Goal: Task Accomplishment & Management: Manage account settings

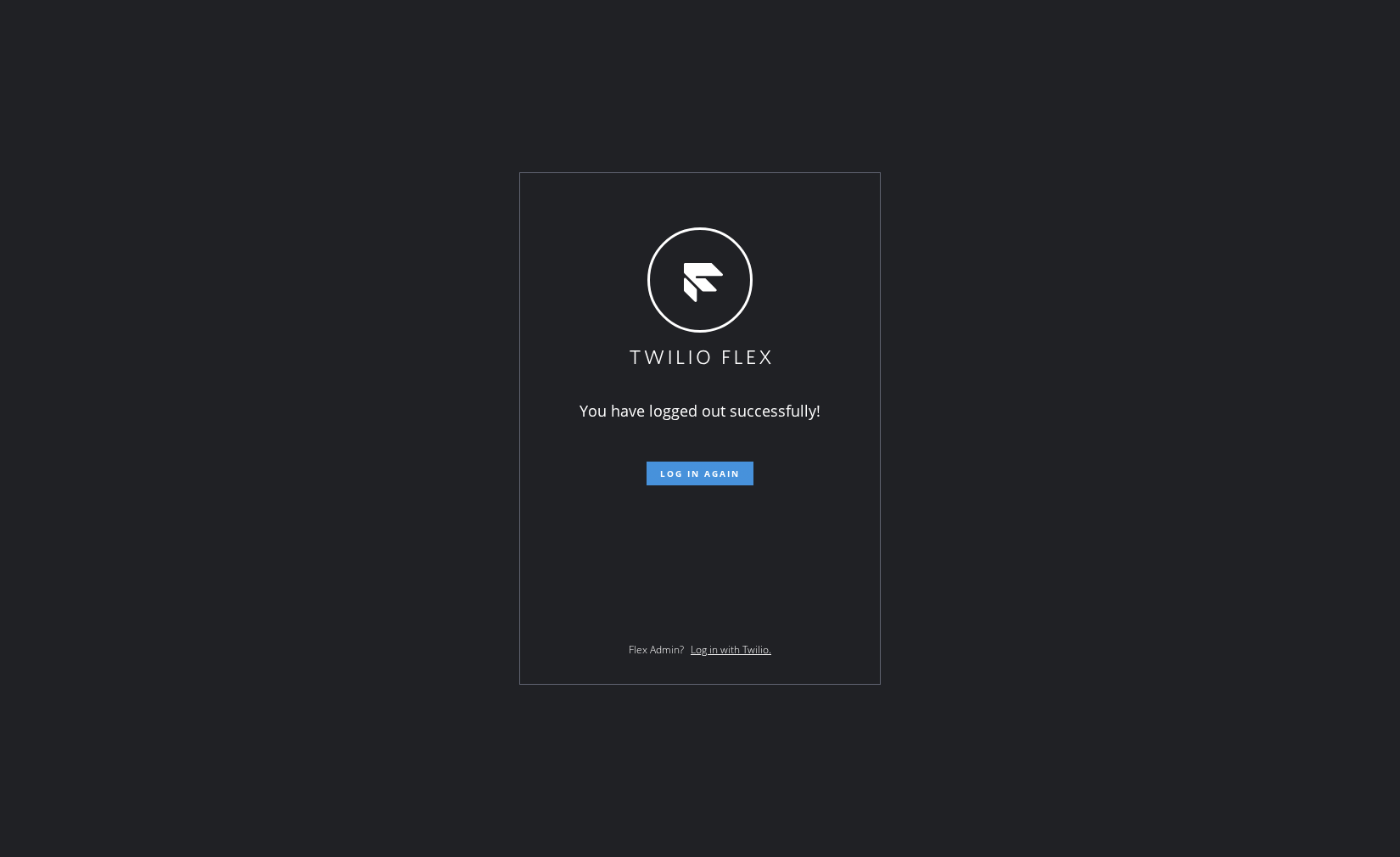
click at [686, 476] on span "Log in again" at bounding box center [700, 474] width 80 height 11
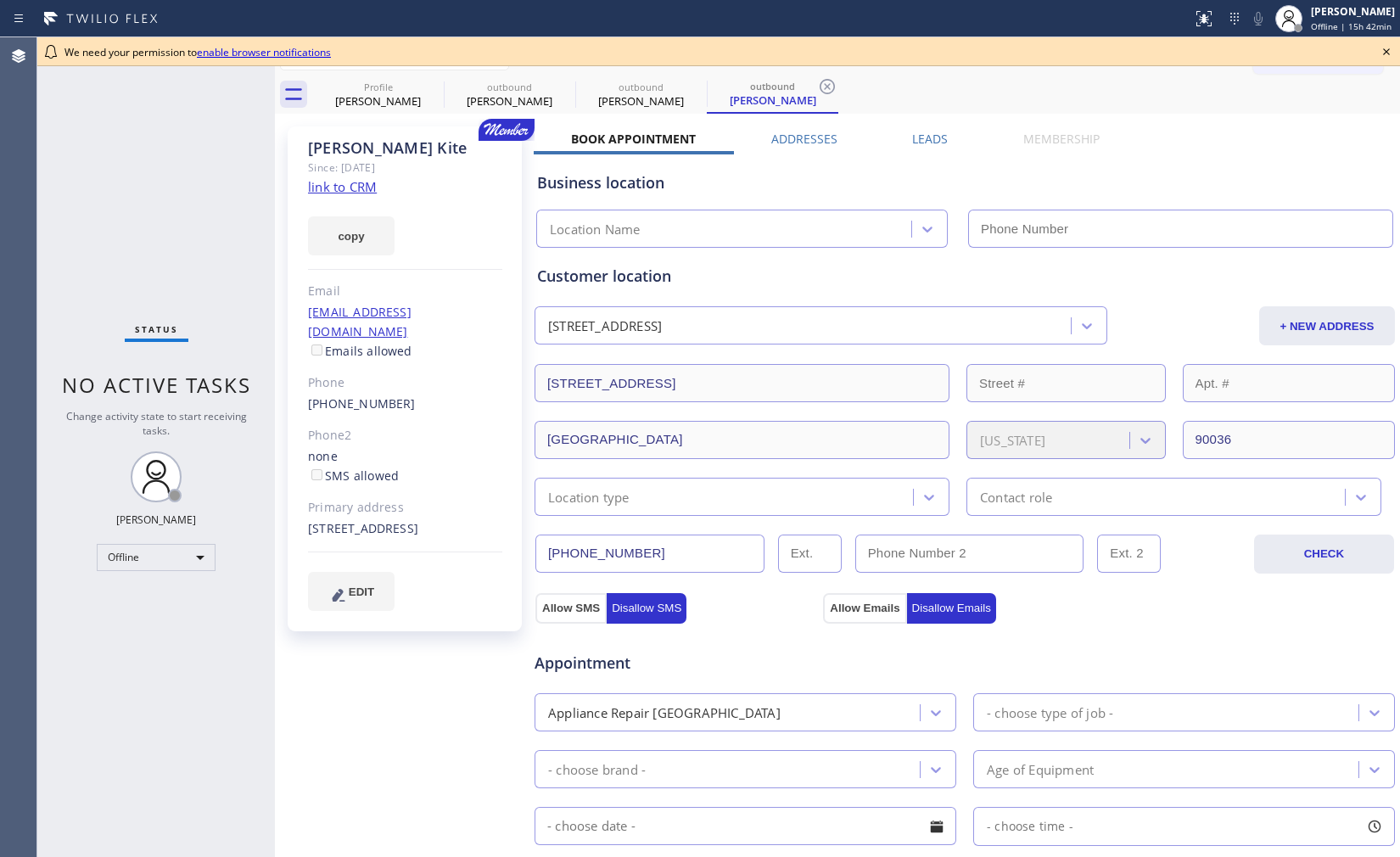
type input "[PHONE_NUMBER]"
click at [177, 218] on div "Status No active tasks Change activity state to start receiving tasks. [PERSON_…" at bounding box center [156, 447] width 238 height 820
click at [1337, 15] on div "[PERSON_NAME]" at bounding box center [1352, 10] width 84 height 14
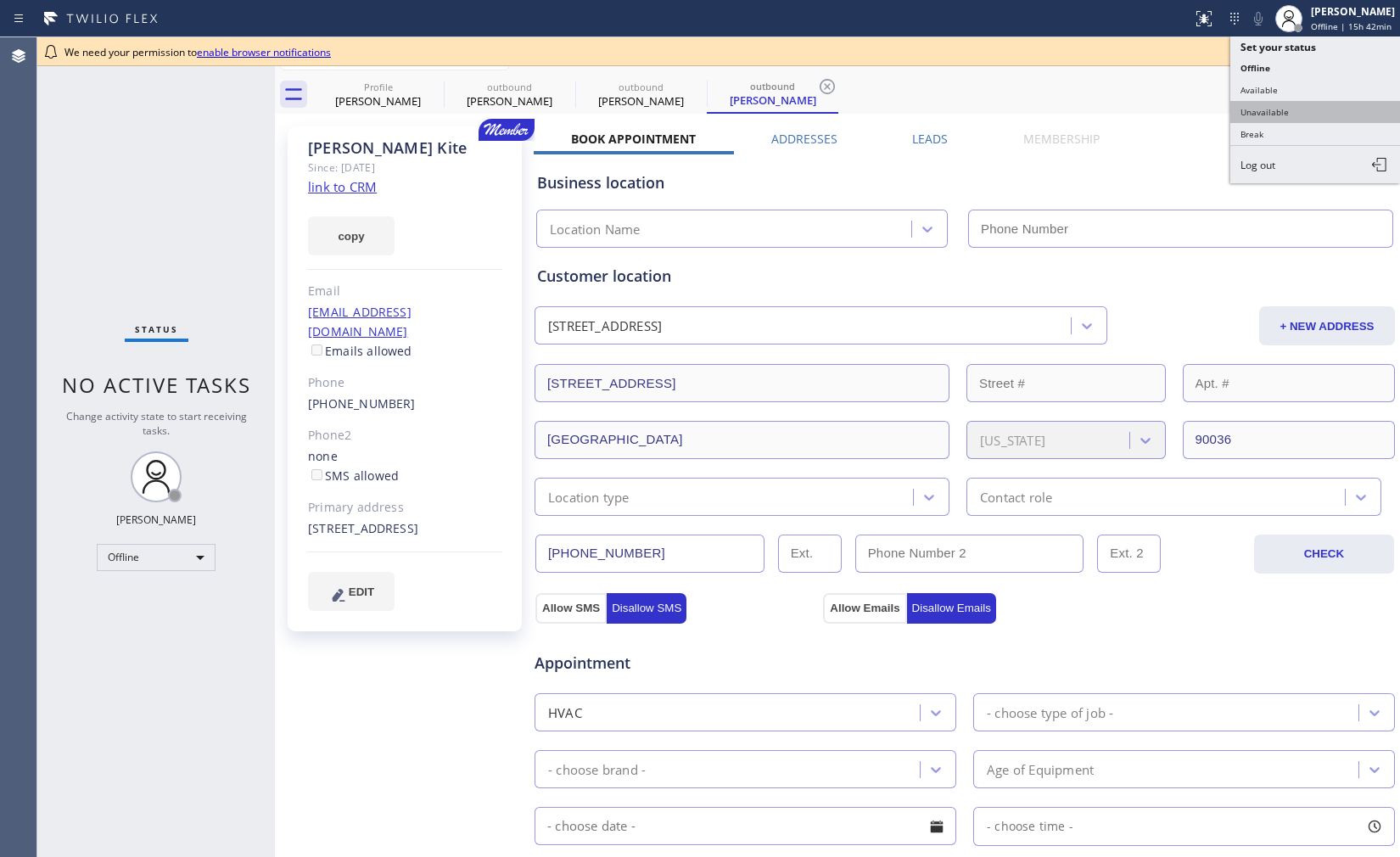
click at [1308, 107] on button "Unavailable" at bounding box center [1314, 111] width 169 height 22
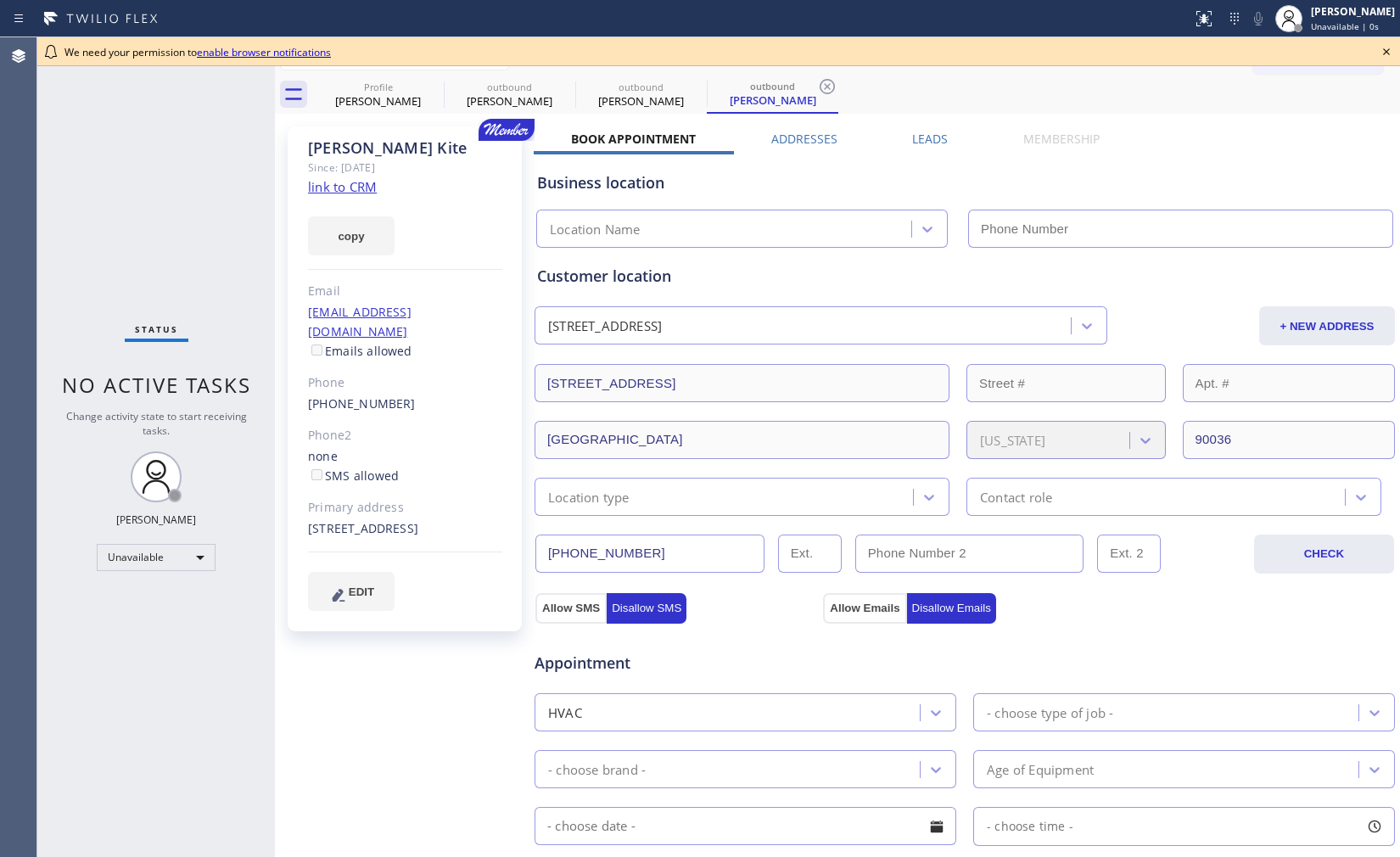
click at [1385, 53] on icon at bounding box center [1386, 51] width 7 height 7
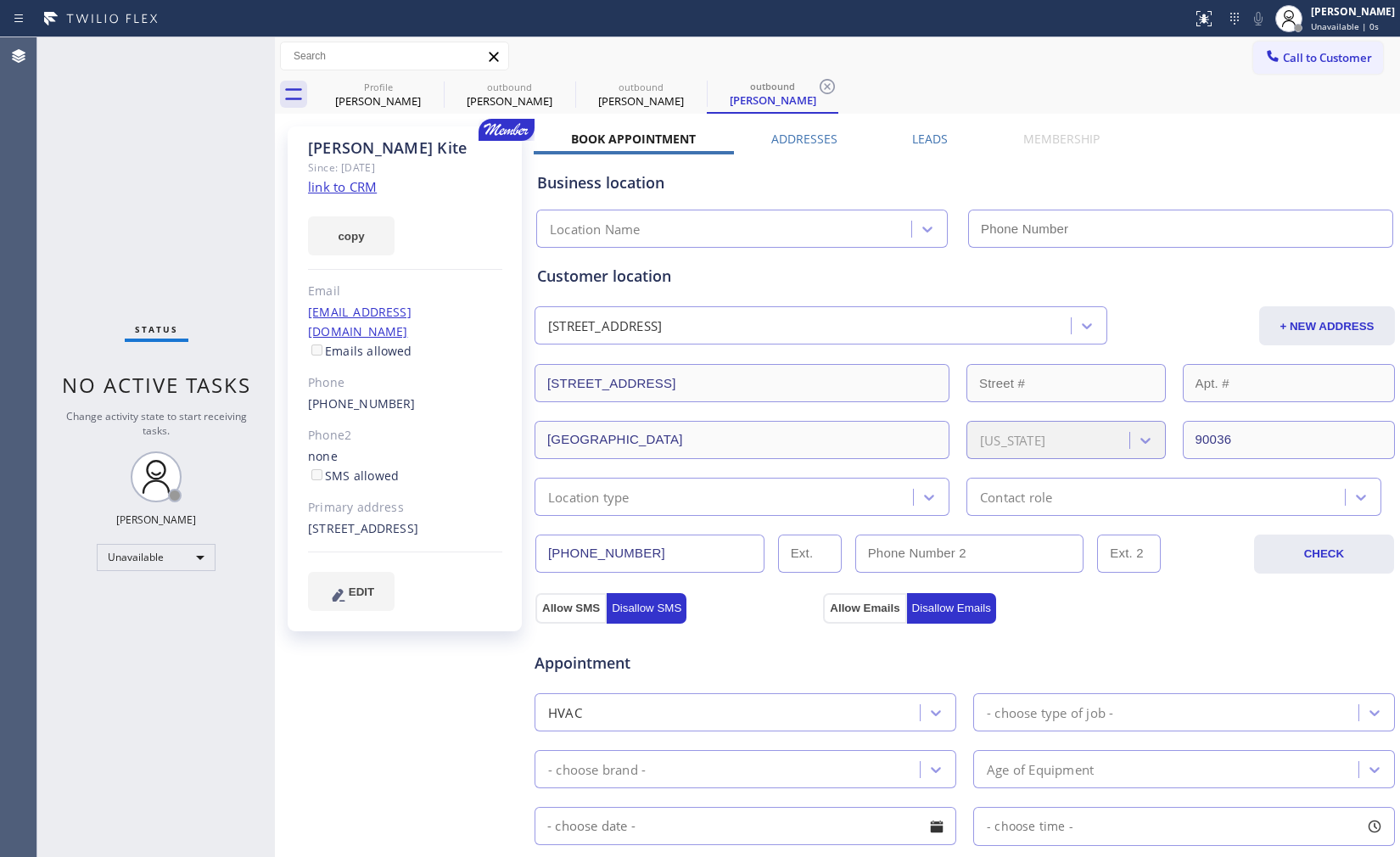
click at [1245, 178] on div "Business location" at bounding box center [964, 183] width 855 height 23
